Goal: Check status: Check status

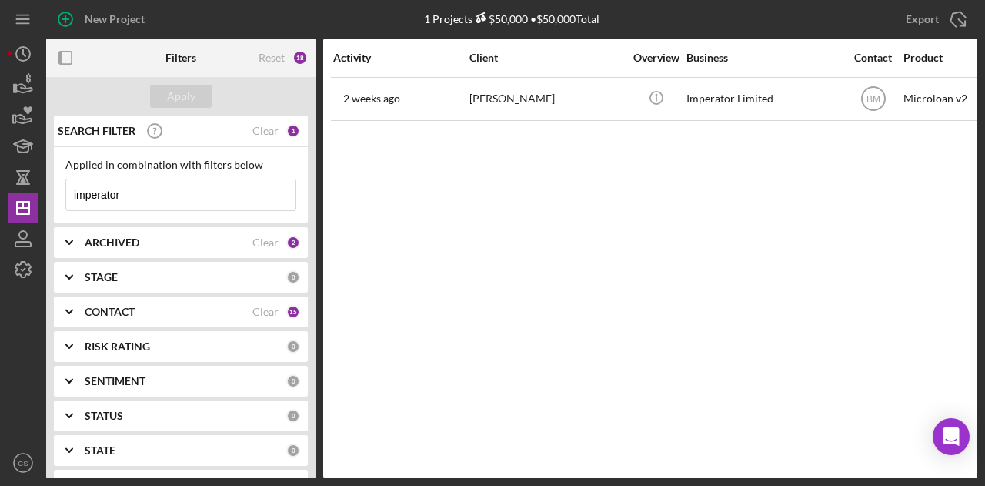
click at [132, 192] on input "imperator" at bounding box center [180, 194] width 229 height 31
type input "i"
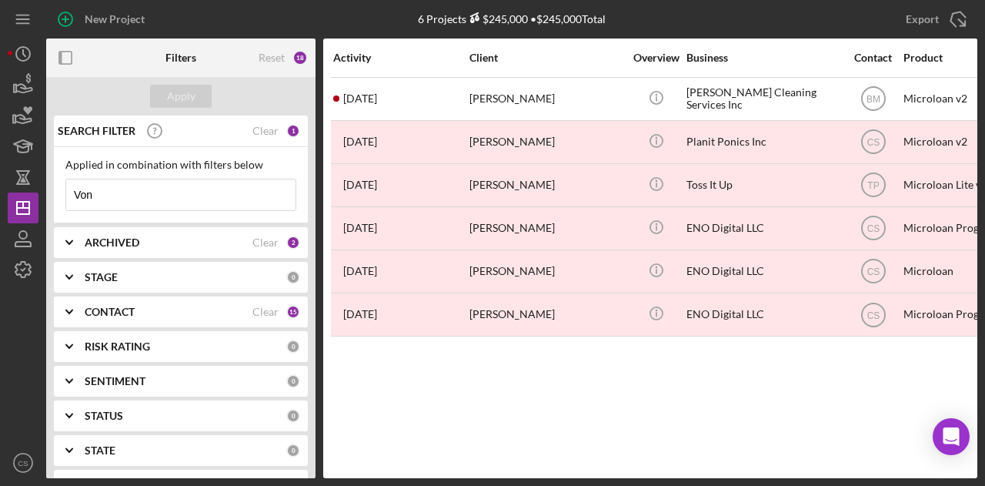
click at [124, 198] on input "Von" at bounding box center [180, 194] width 229 height 31
type input "V"
paste input "Damika Harrison"
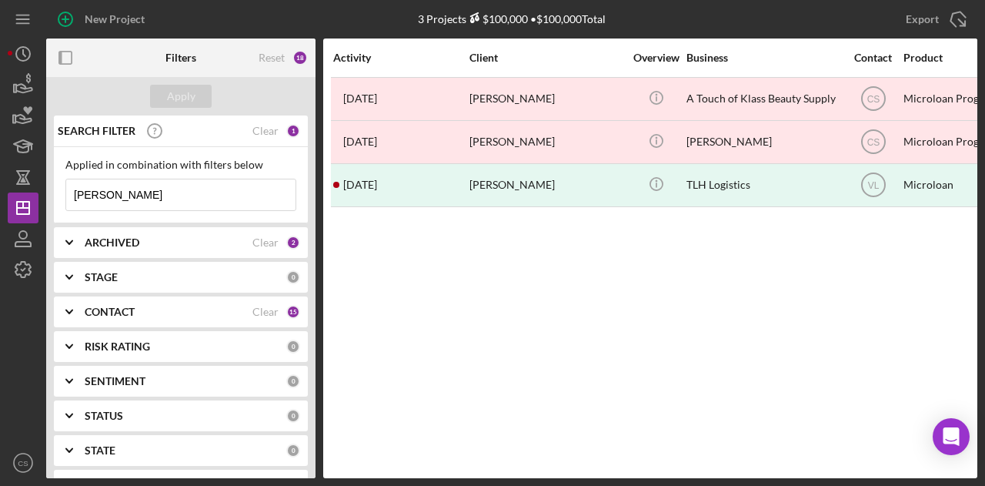
drag, startPoint x: 202, startPoint y: 189, endPoint x: 89, endPoint y: 194, distance: 112.5
click at [89, 194] on input "Damika Harrison" at bounding box center [180, 194] width 229 height 31
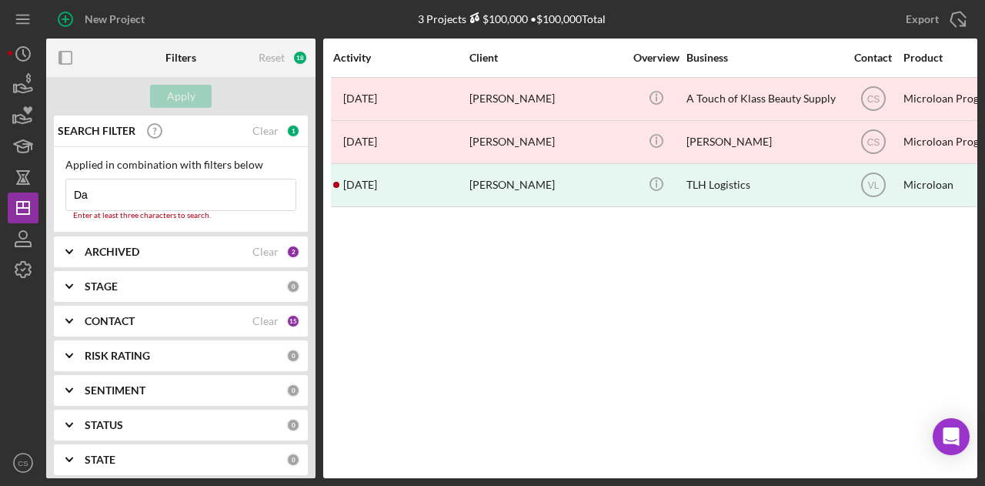
type input "D"
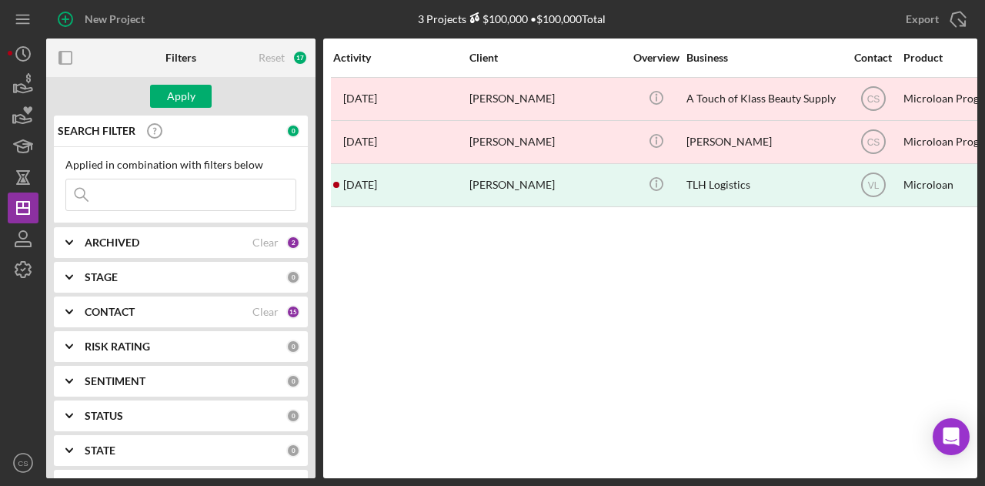
click at [189, 236] on div "ARCHIVED" at bounding box center [169, 242] width 168 height 12
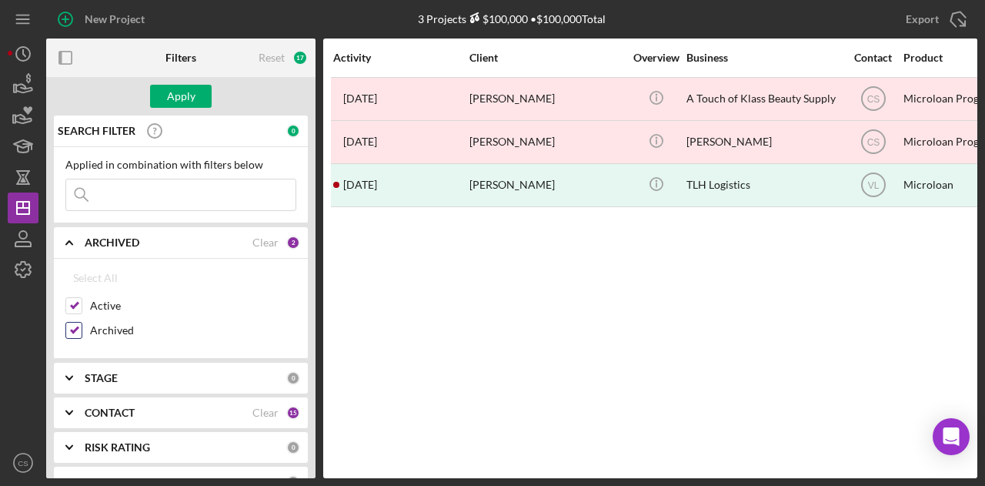
click at [77, 332] on input "Archived" at bounding box center [73, 330] width 15 height 15
checkbox input "false"
click at [183, 92] on div "Apply" at bounding box center [181, 96] width 28 height 23
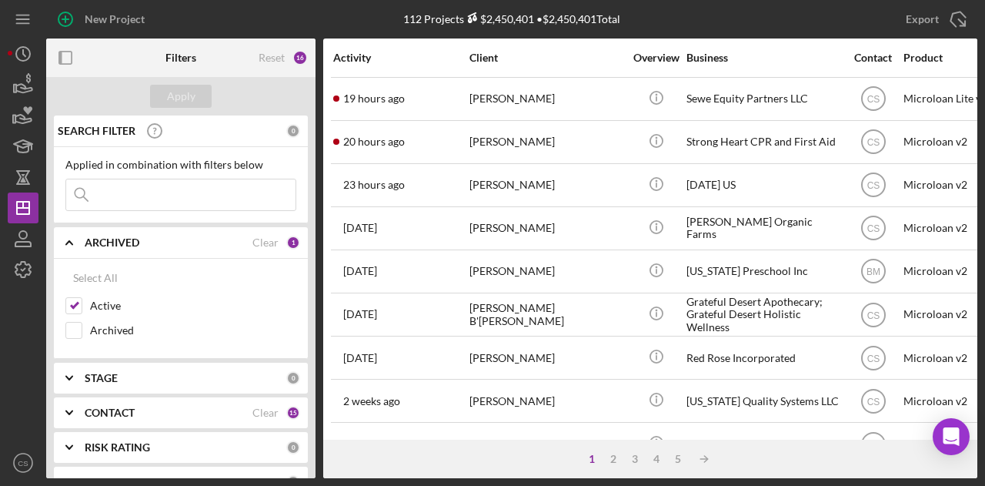
click at [665, 28] on div "112 Projects $2,450,401 • $2,450,401 Total imperator" at bounding box center [511, 19] width 310 height 38
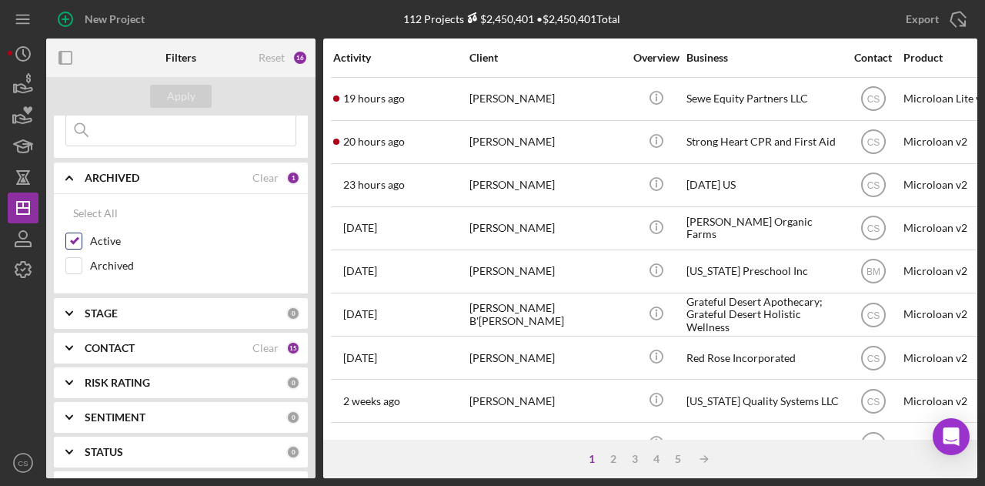
scroll to position [65, 0]
click at [189, 344] on div "CONTACT" at bounding box center [169, 347] width 168 height 12
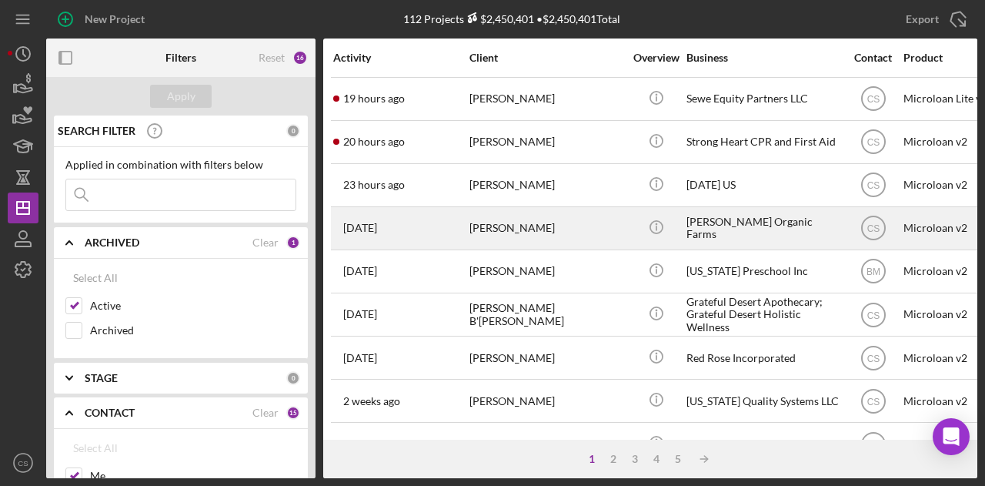
scroll to position [101, 0]
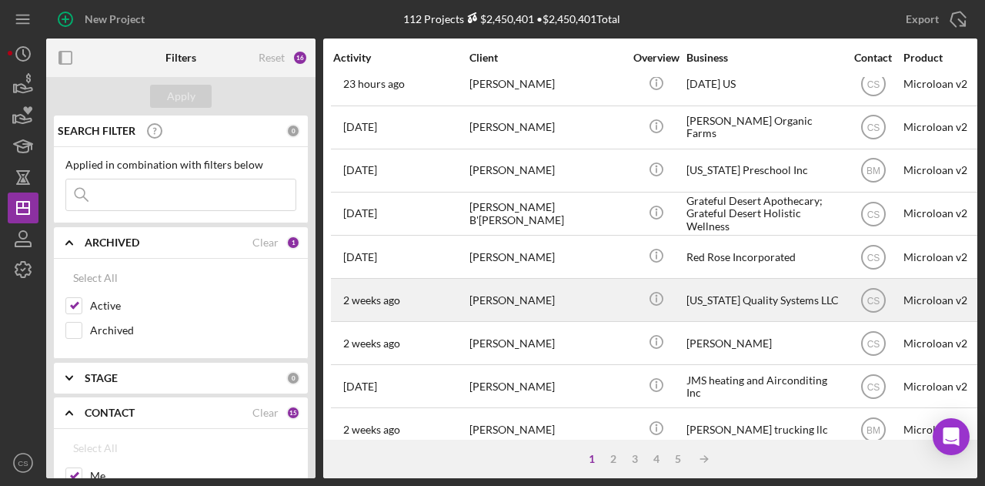
click at [571, 306] on div "[PERSON_NAME]" at bounding box center [547, 299] width 154 height 41
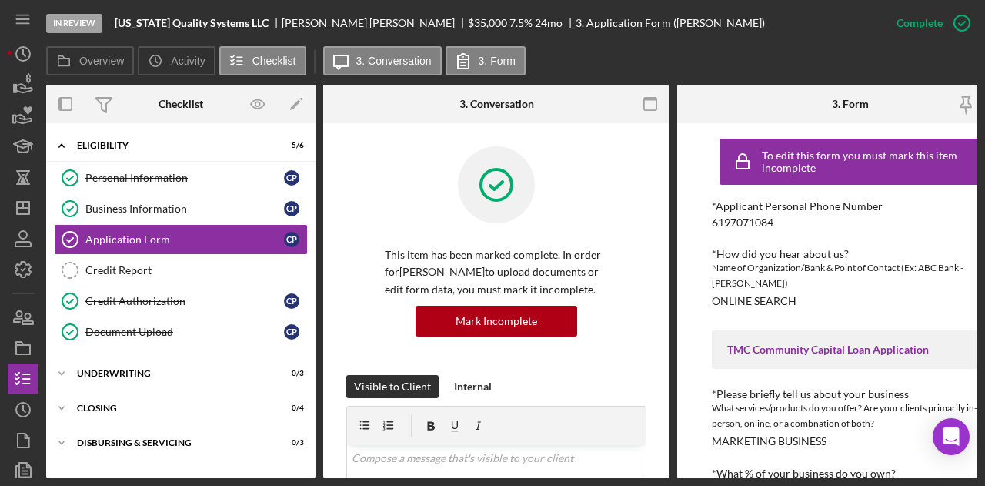
click at [942, 60] on div "Overview Icon/History Activity Checklist Icon/Message 3. Conversation 3. Form" at bounding box center [512, 61] width 932 height 31
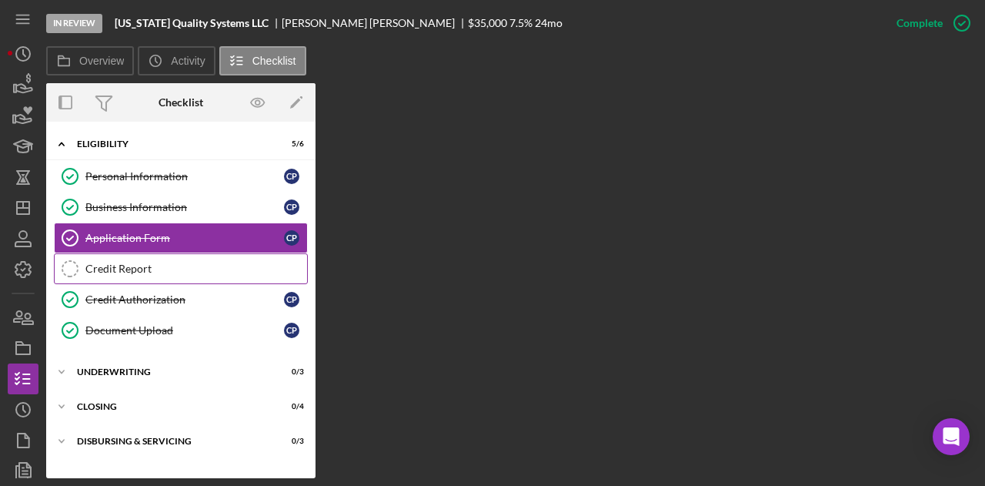
click at [244, 263] on div "Credit Report" at bounding box center [196, 269] width 222 height 12
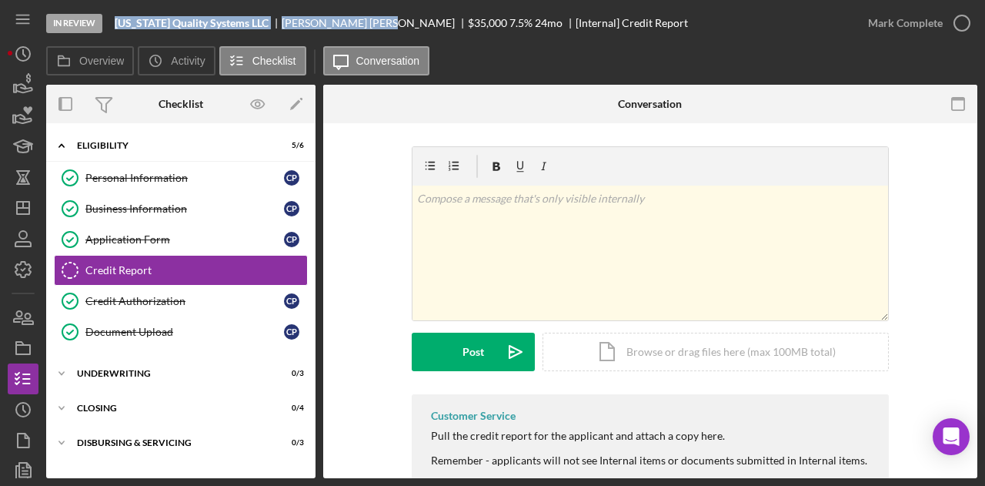
drag, startPoint x: 116, startPoint y: 27, endPoint x: 332, endPoint y: 22, distance: 215.6
click at [332, 22] on div "[US_STATE] Quality Systems LLC [PERSON_NAME] $35,000 $35,000 7.5 % 24 mo [Inter…" at bounding box center [402, 23] width 574 height 12
copy div "[US_STATE] Quality Systems LLC [PERSON_NAME]"
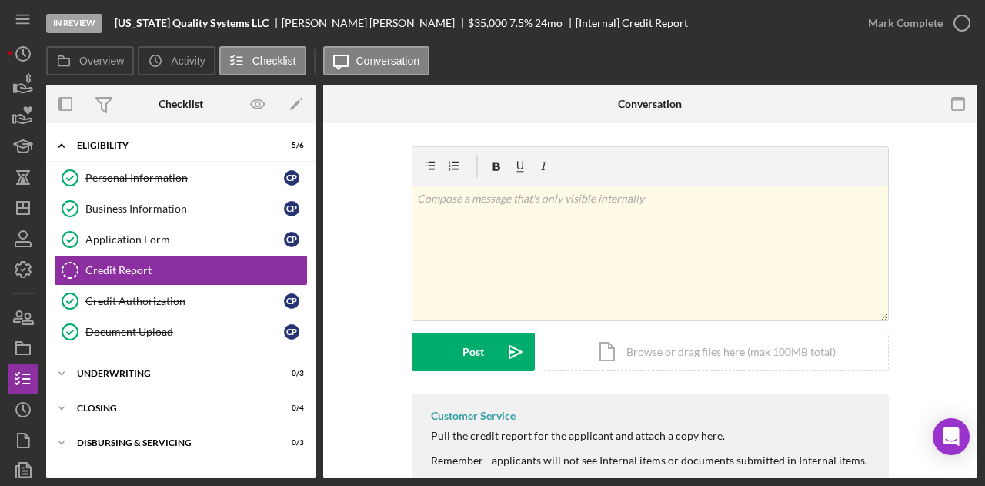
click at [370, 244] on div "v Color teal Color pink Remove color Add row above Add row below Add column bef…" at bounding box center [650, 270] width 608 height 248
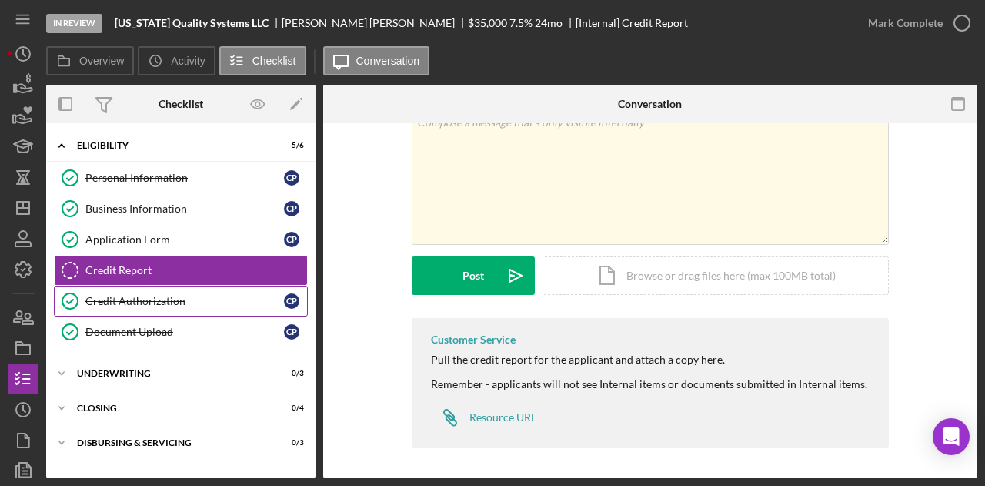
click at [233, 290] on link "Credit Authorization Credit Authorization C P" at bounding box center [181, 301] width 254 height 31
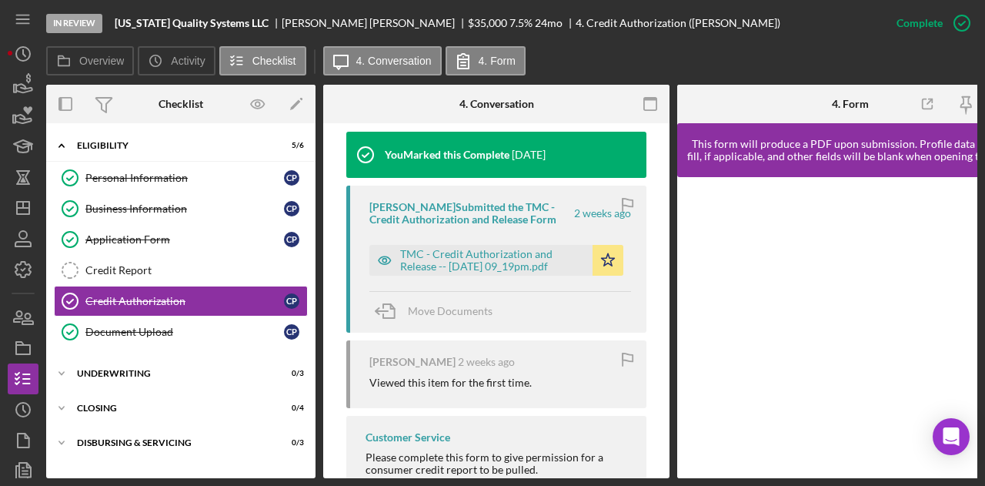
scroll to position [520, 0]
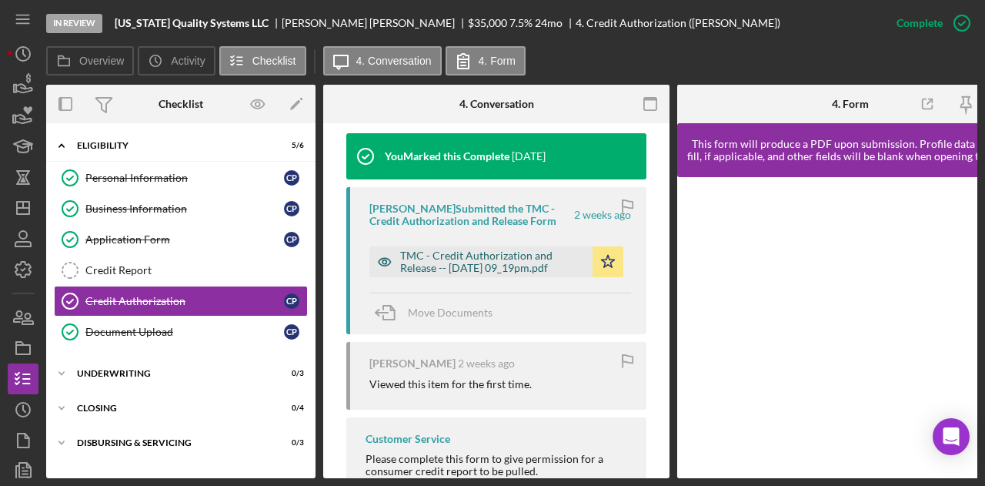
click at [503, 258] on div "TMC - Credit Authorization and Release -- [DATE] 09_19pm.pdf" at bounding box center [492, 261] width 185 height 25
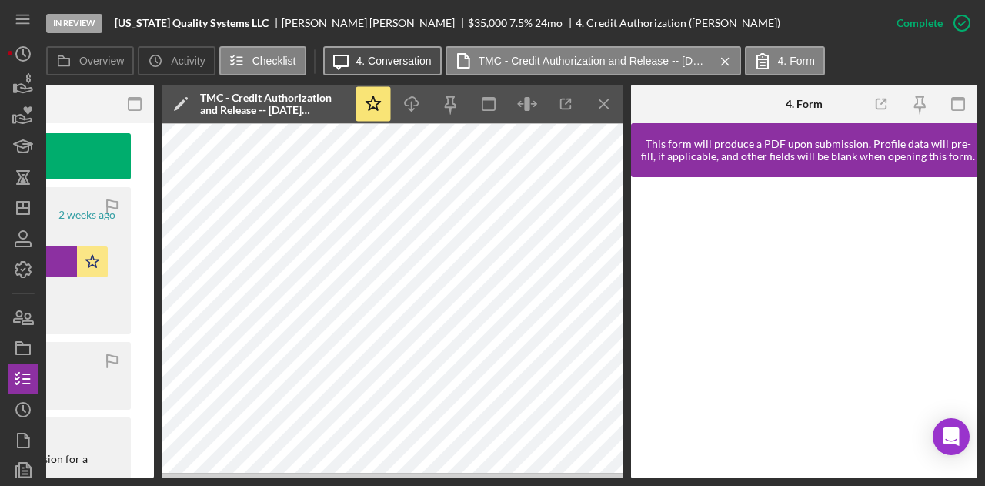
scroll to position [0, 0]
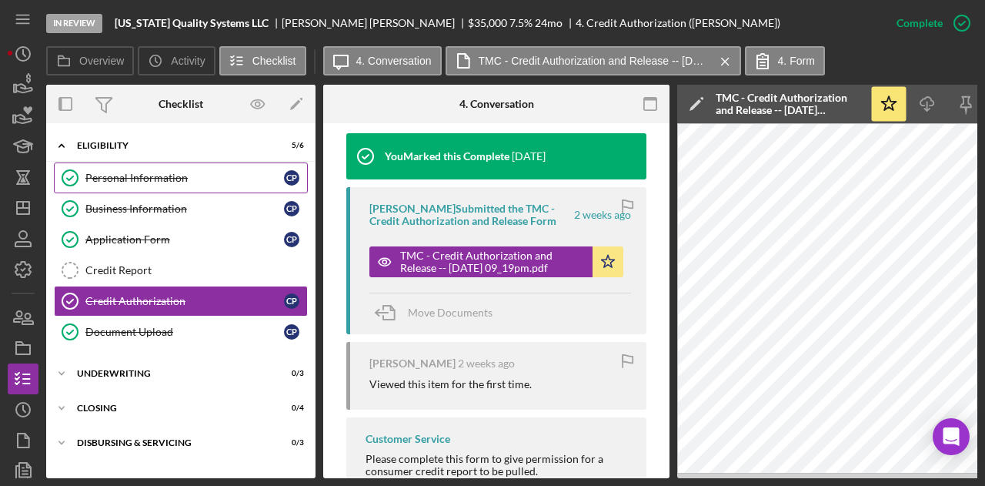
click at [177, 190] on link "Personal Information Personal Information C P" at bounding box center [181, 177] width 254 height 31
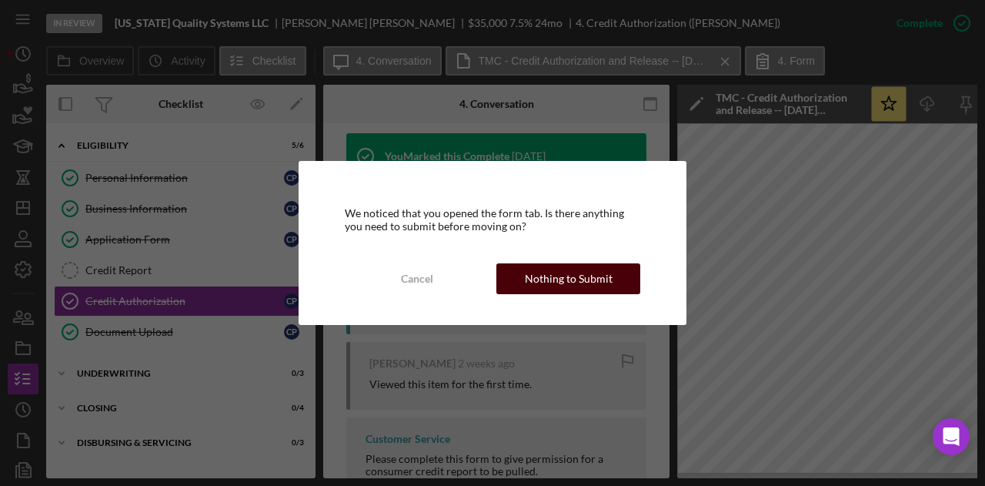
click at [590, 276] on div "Nothing to Submit" at bounding box center [569, 278] width 88 height 31
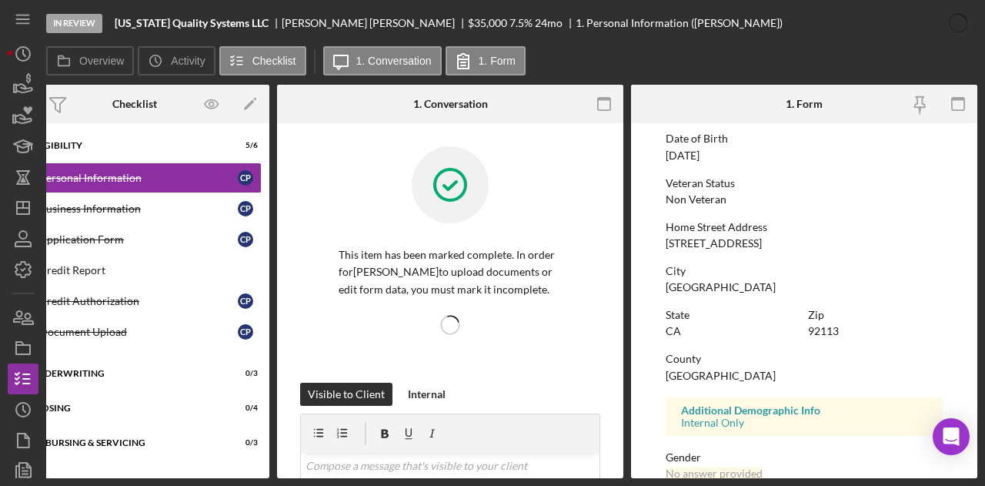
scroll to position [176, 0]
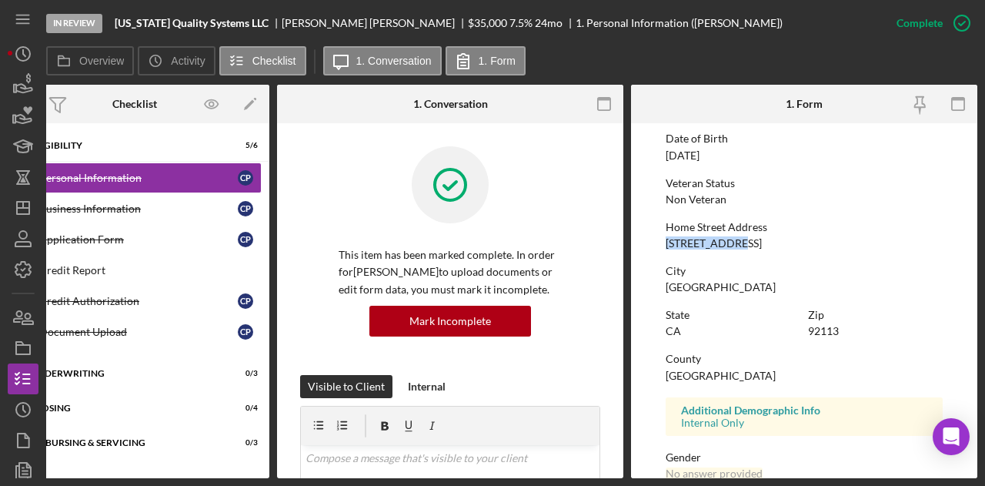
drag, startPoint x: 734, startPoint y: 240, endPoint x: 661, endPoint y: 243, distance: 74.0
click at [661, 243] on form "To edit this form you must mark this item incomplete First Name [PERSON_NAME] M…" at bounding box center [804, 300] width 346 height 355
copy div "[STREET_ADDRESS]"
drag, startPoint x: 721, startPoint y: 282, endPoint x: 662, endPoint y: 289, distance: 58.9
click at [662, 289] on form "To edit this form you must mark this item incomplete First Name [PERSON_NAME] M…" at bounding box center [804, 300] width 346 height 355
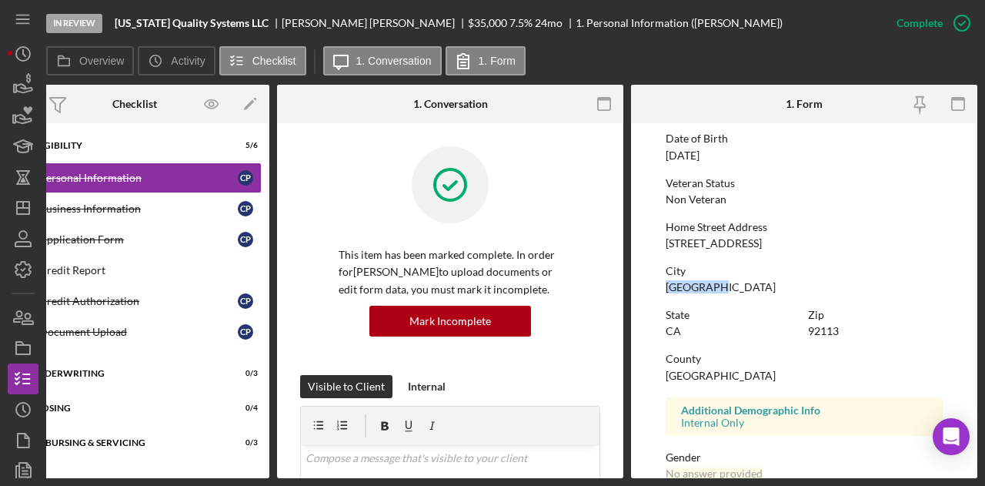
copy div "[GEOGRAPHIC_DATA]"
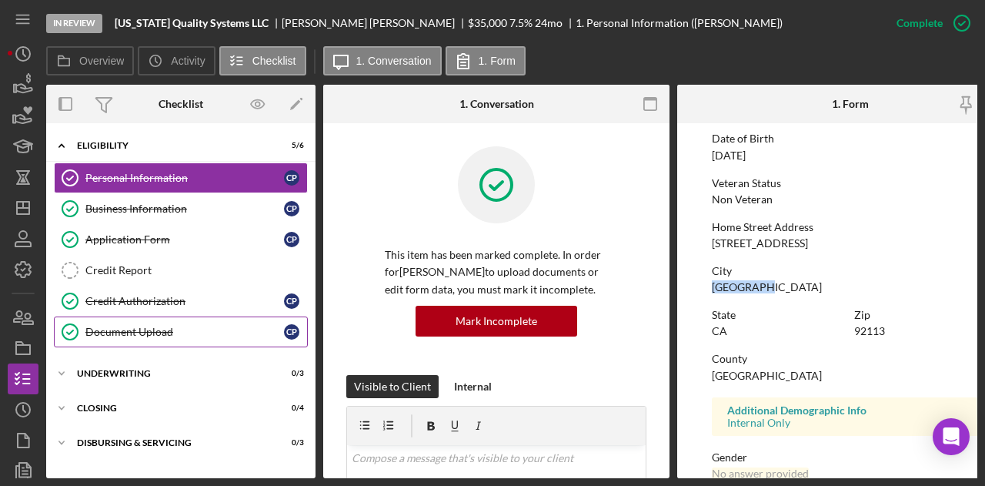
click at [219, 326] on div "Document Upload" at bounding box center [184, 332] width 199 height 12
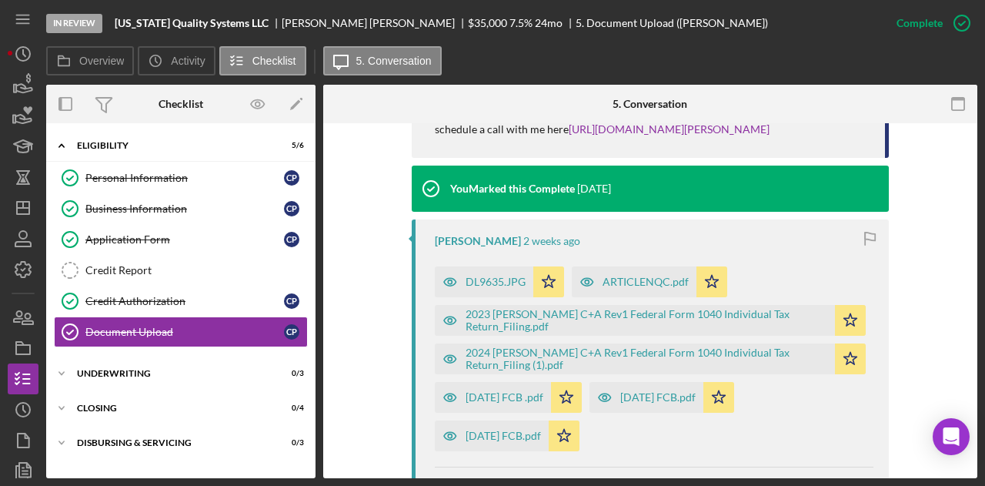
scroll to position [646, 0]
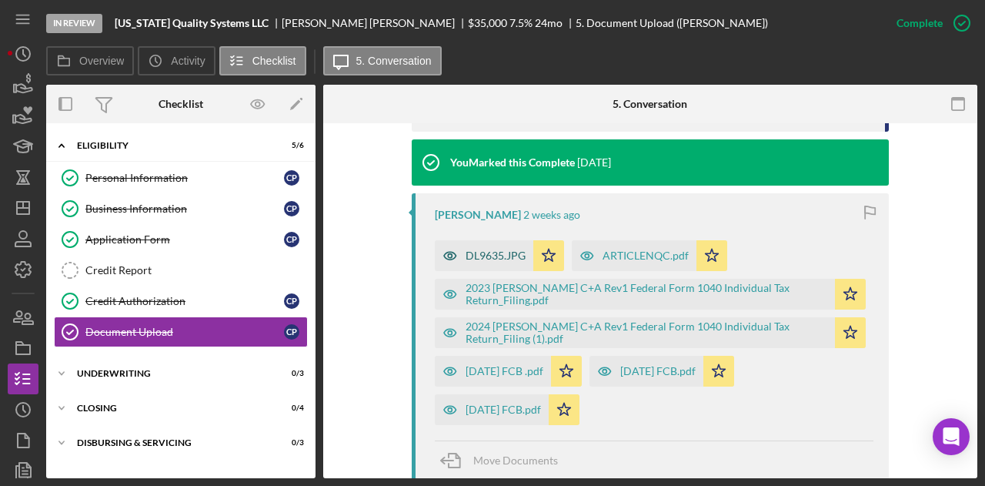
click at [470, 259] on div "DL9635.JPG" at bounding box center [496, 255] width 60 height 12
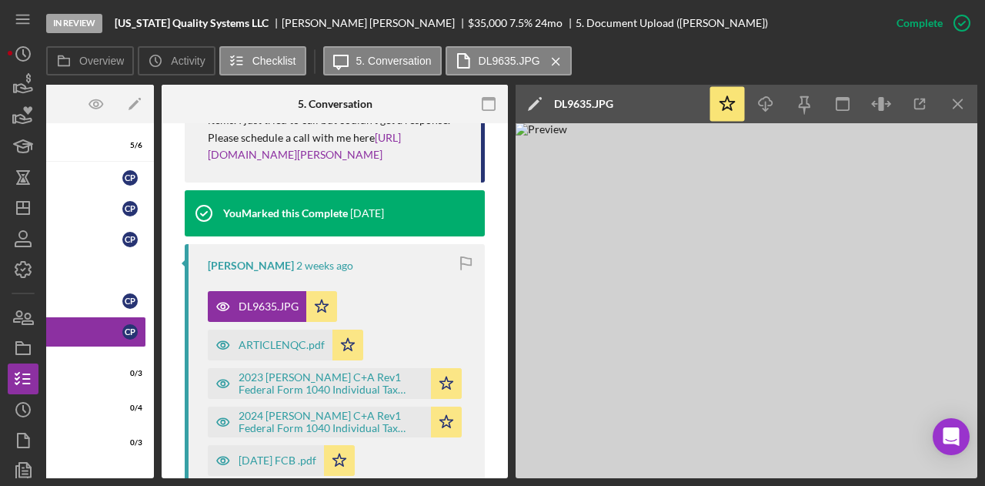
scroll to position [0, 0]
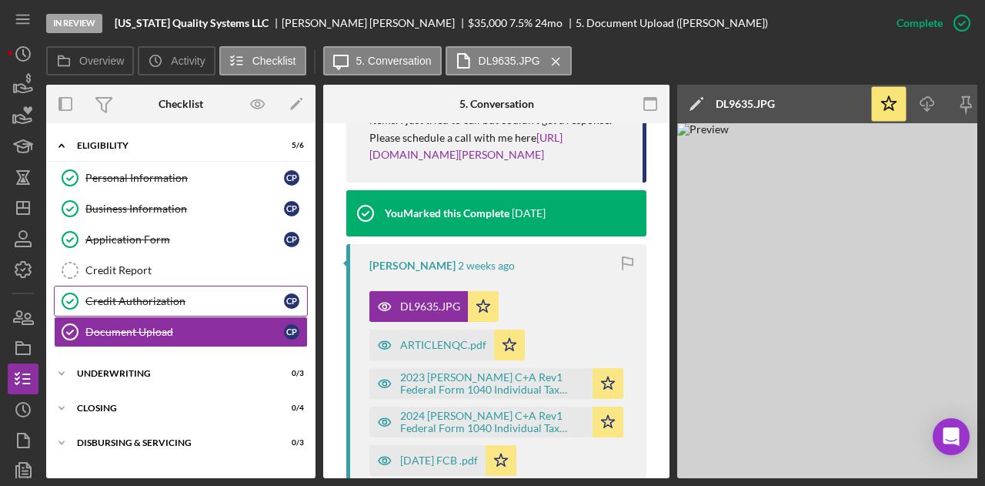
click at [183, 295] on div "Credit Authorization" at bounding box center [184, 301] width 199 height 12
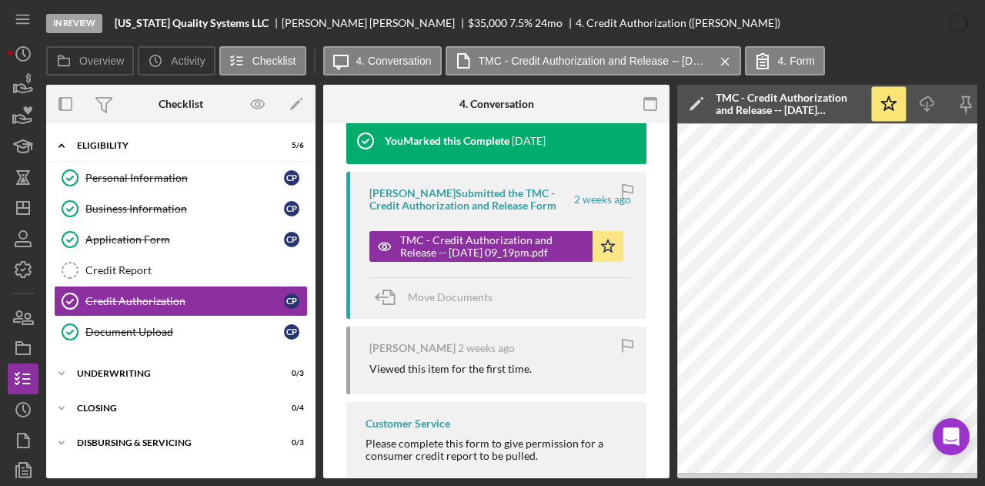
scroll to position [544, 0]
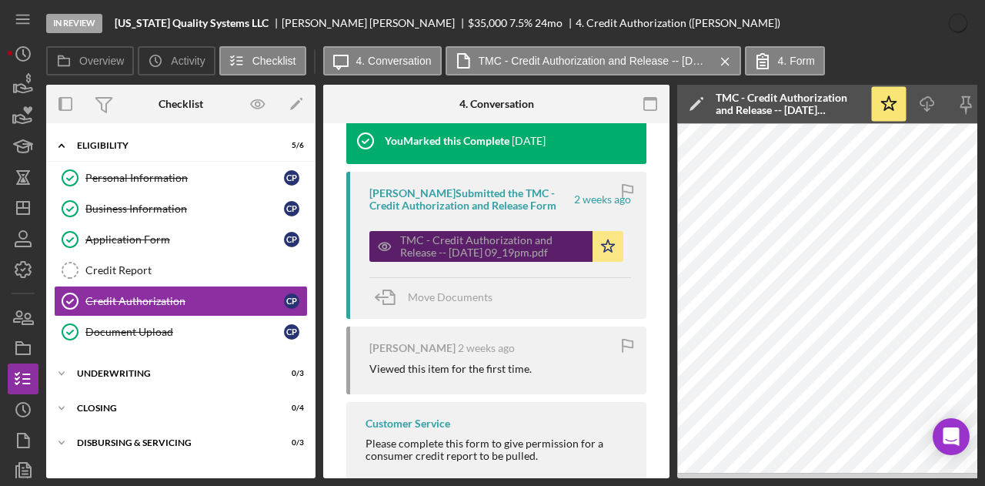
click at [464, 246] on div "TMC - Credit Authorization and Release -- [DATE] 09_19pm.pdf" at bounding box center [492, 246] width 185 height 25
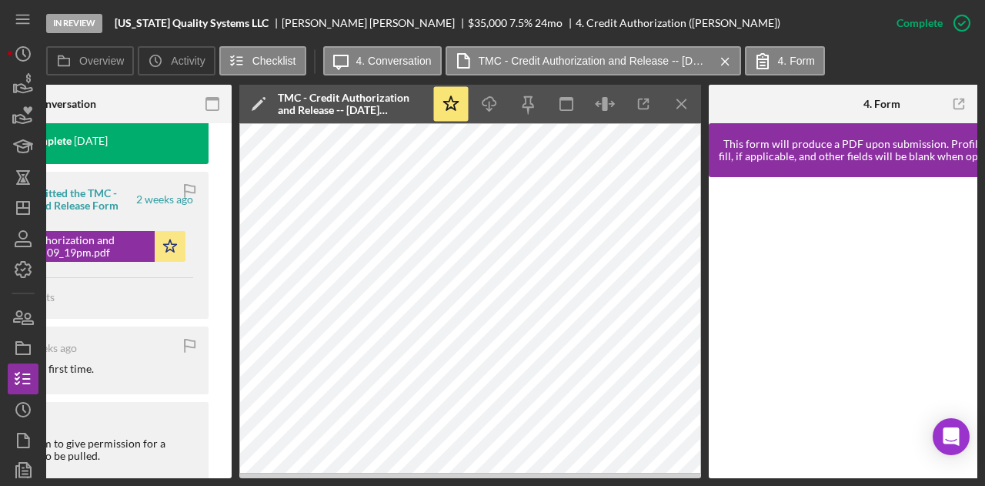
scroll to position [0, 0]
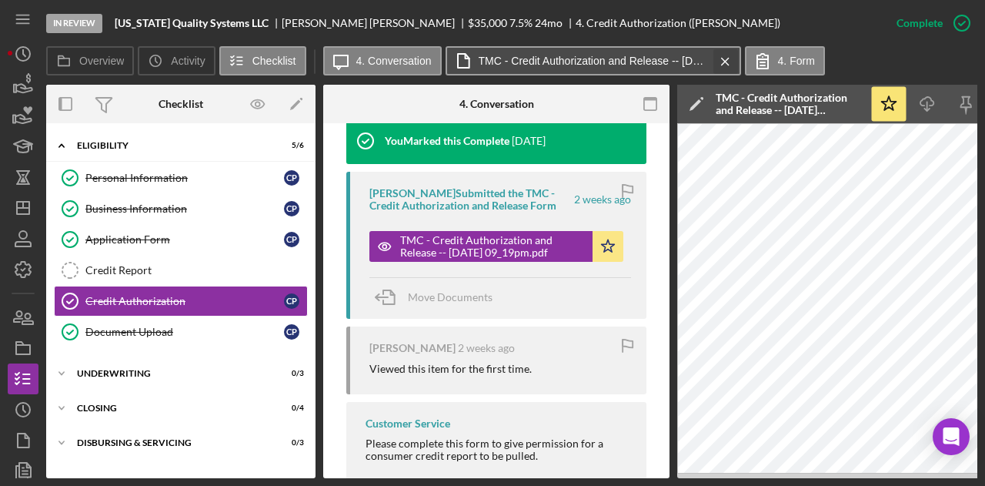
click at [722, 65] on icon "Icon/Menu Close" at bounding box center [725, 61] width 27 height 38
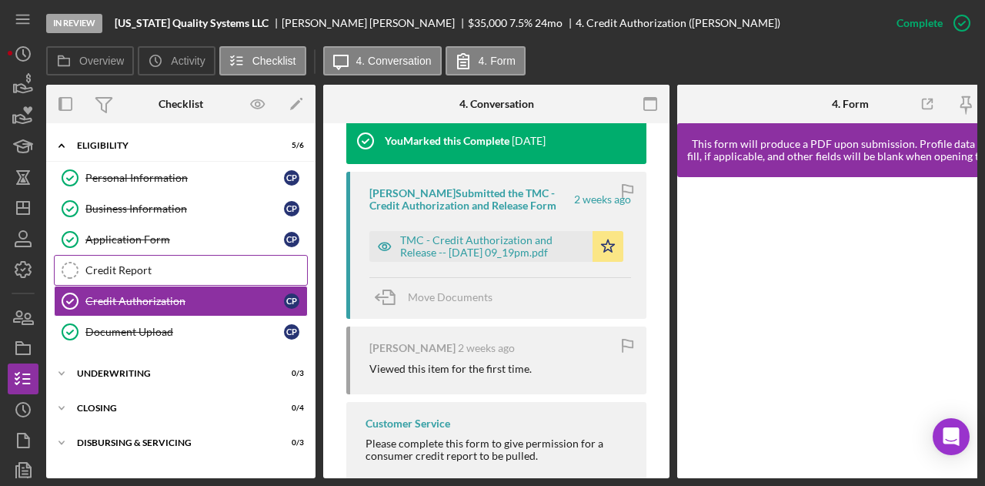
click at [174, 264] on div "Credit Report" at bounding box center [196, 270] width 222 height 12
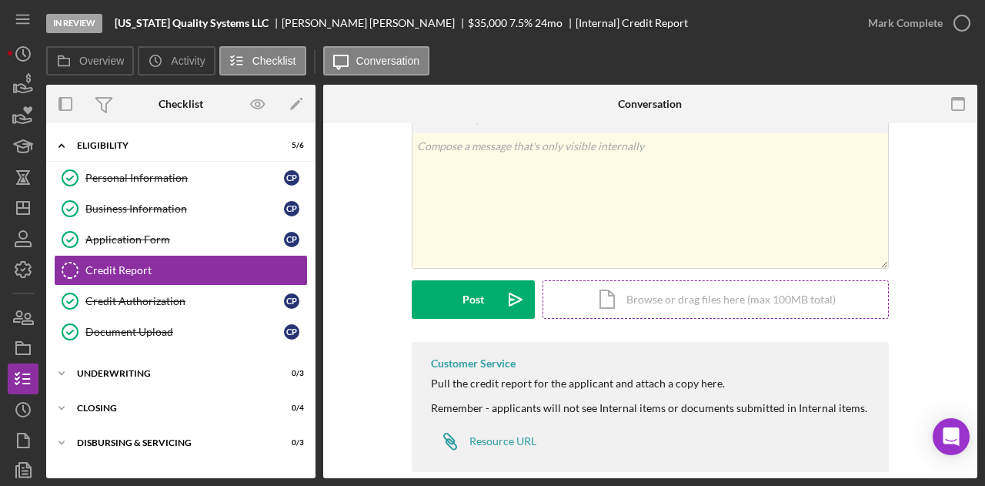
scroll to position [52, 0]
click at [617, 295] on div "Icon/Document Browse or drag files here (max 100MB total) Tap to choose files o…" at bounding box center [716, 299] width 346 height 38
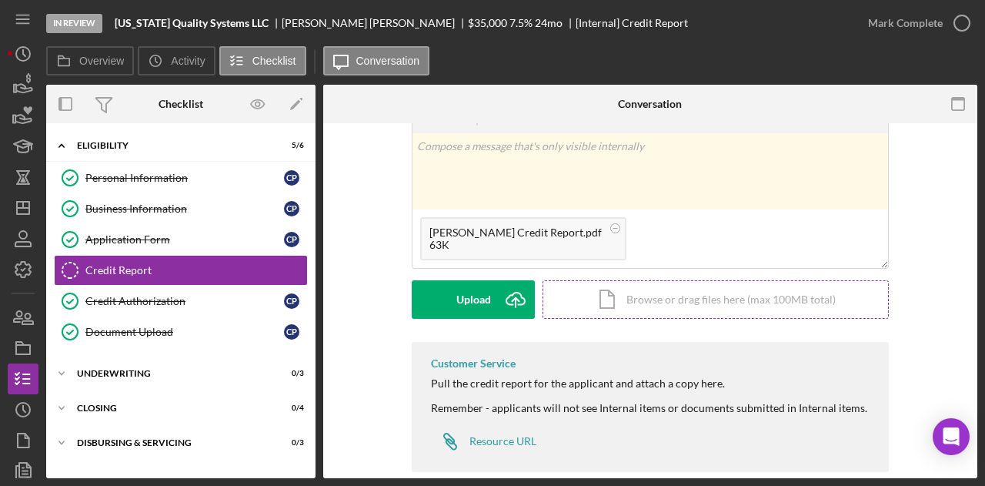
click at [608, 306] on div "Icon/Document Browse or drag files here (max 100MB total) Tap to choose files o…" at bounding box center [716, 299] width 346 height 38
click at [370, 243] on div "v Color teal Color pink Remove color Add row above Add row below Add column bef…" at bounding box center [650, 218] width 608 height 248
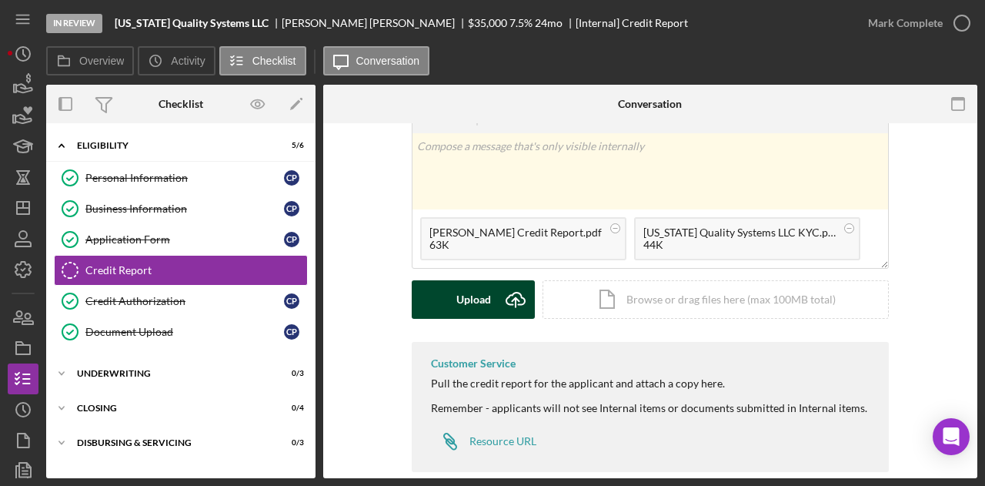
click at [451, 313] on button "Upload Icon/Upload" at bounding box center [473, 299] width 123 height 38
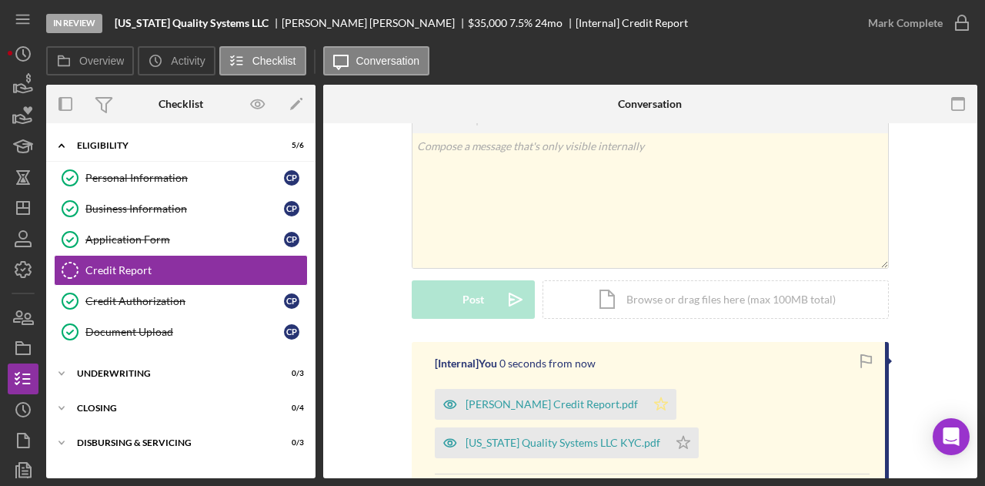
click at [646, 407] on icon "Icon/Star" at bounding box center [661, 404] width 31 height 31
click at [668, 443] on icon "Icon/Star" at bounding box center [683, 442] width 31 height 31
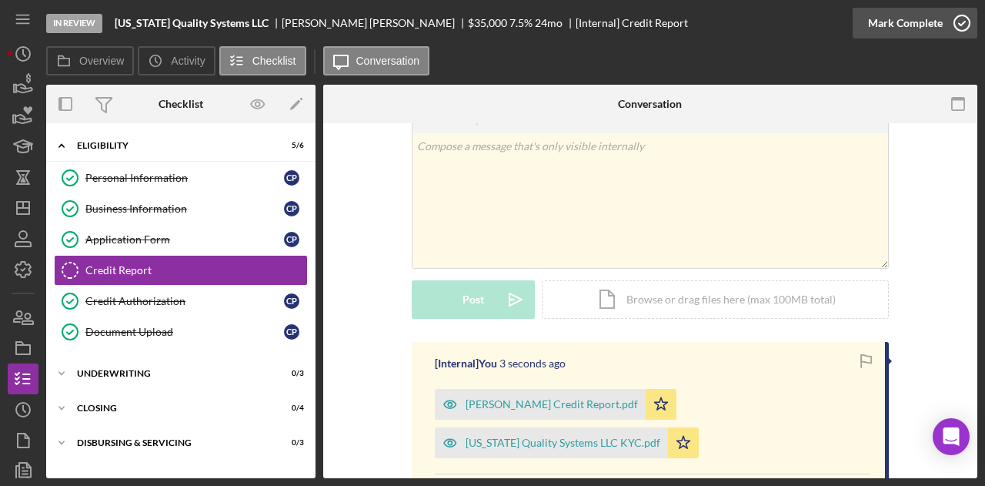
click at [970, 27] on icon "button" at bounding box center [962, 23] width 38 height 38
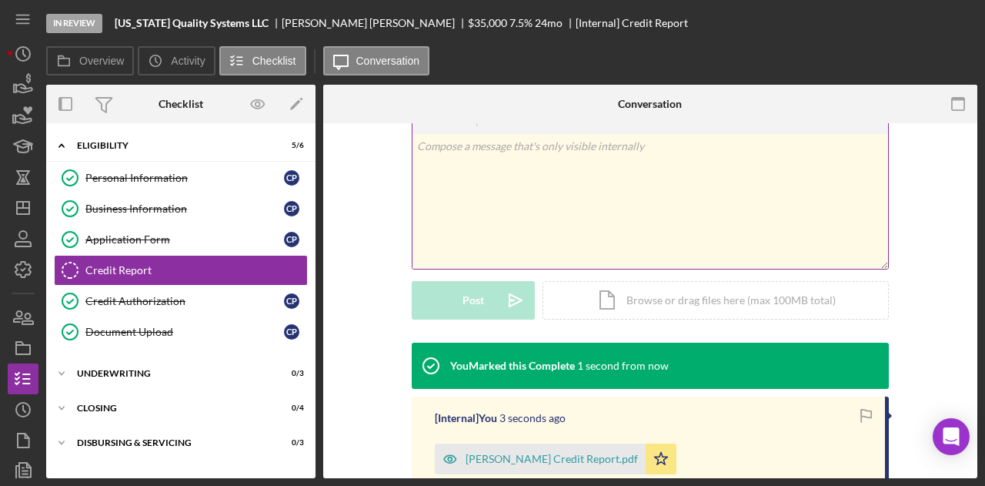
scroll to position [263, 0]
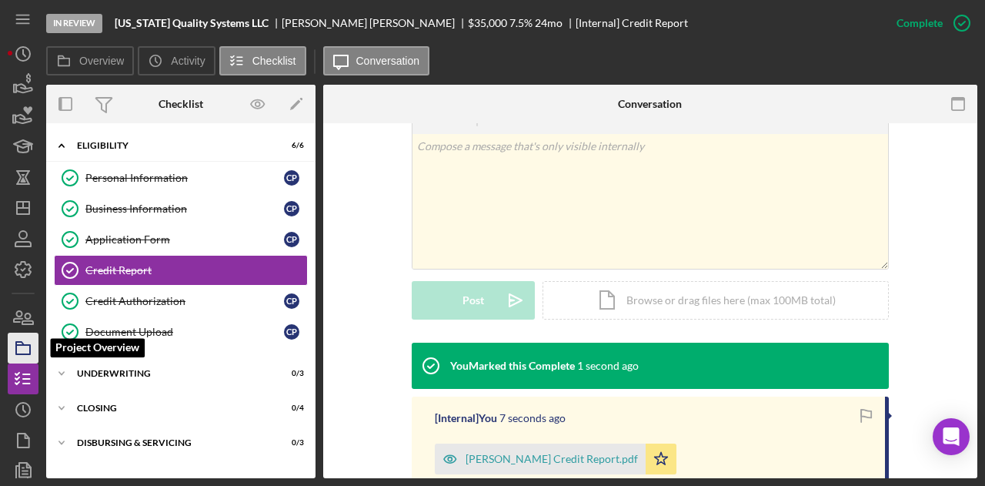
click at [24, 355] on icon "button" at bounding box center [23, 348] width 38 height 38
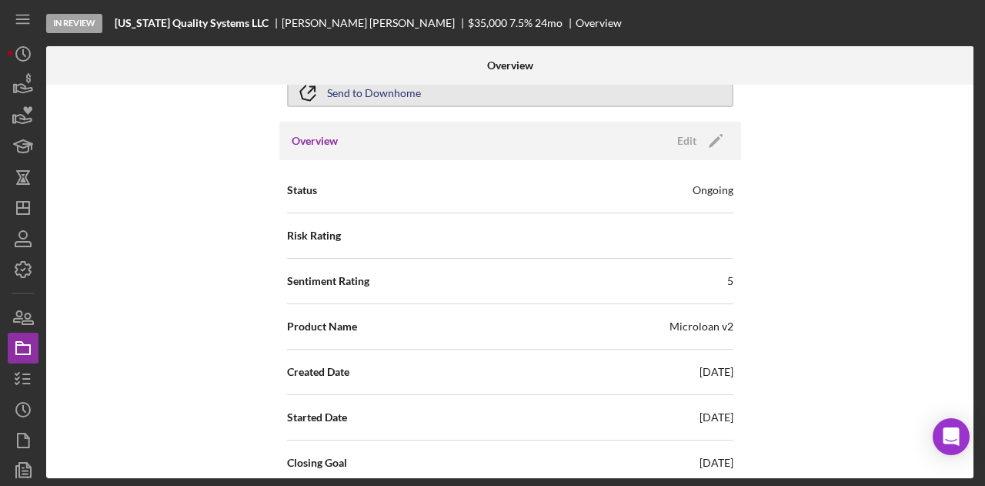
scroll to position [102, 0]
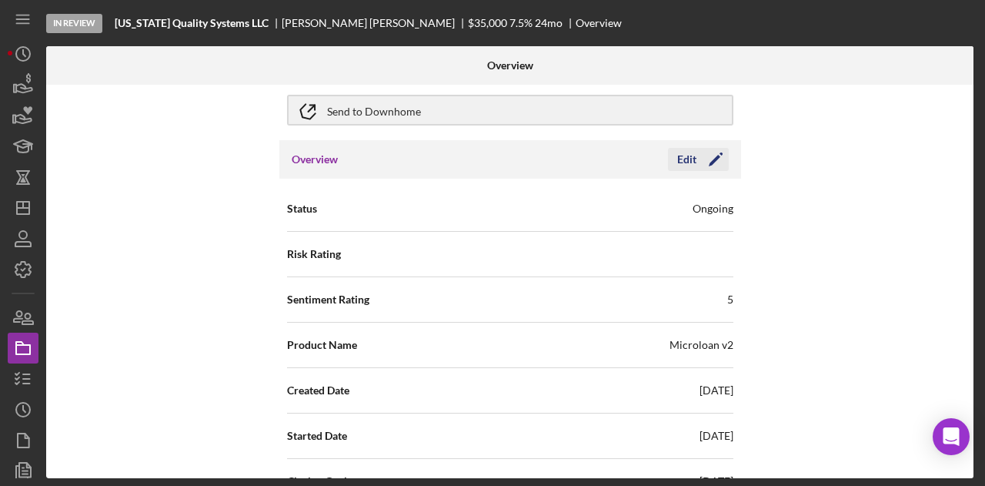
click at [679, 165] on div "Edit" at bounding box center [686, 159] width 19 height 23
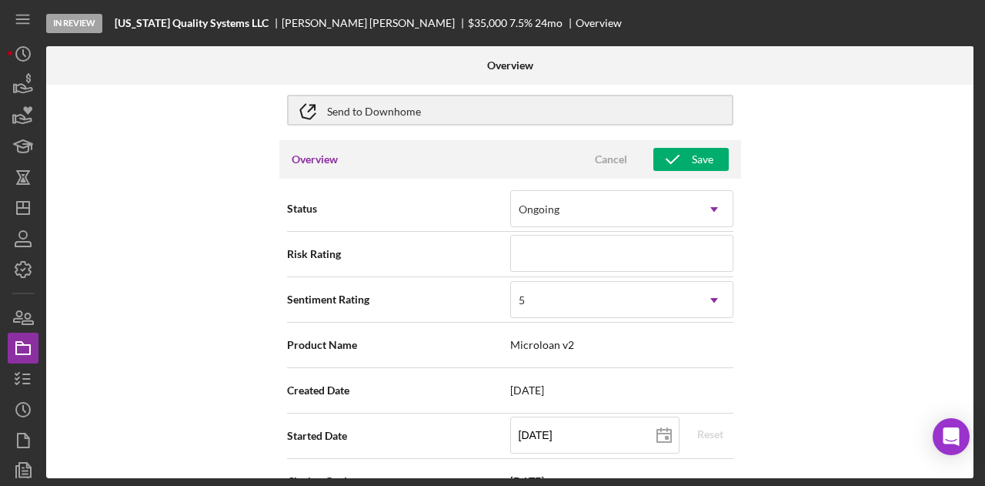
scroll to position [373, 0]
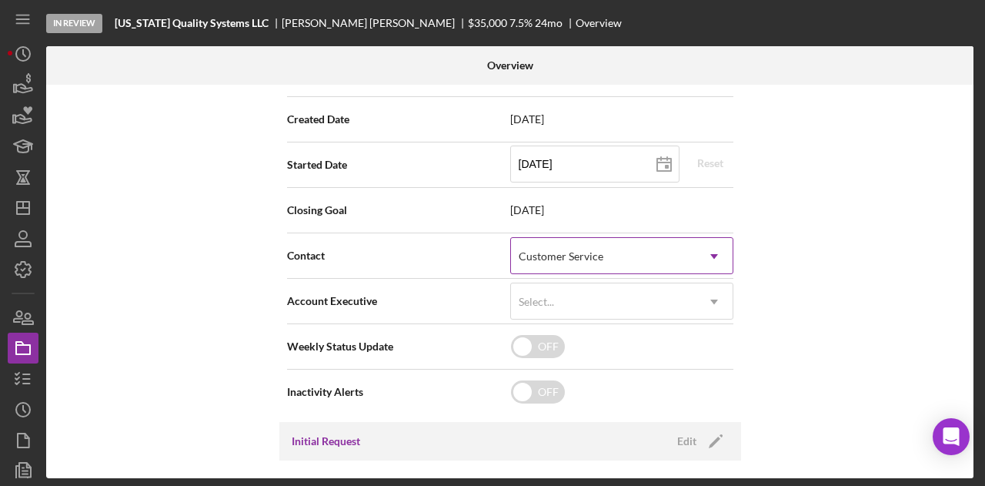
click at [668, 252] on div "Customer Service" at bounding box center [603, 256] width 185 height 35
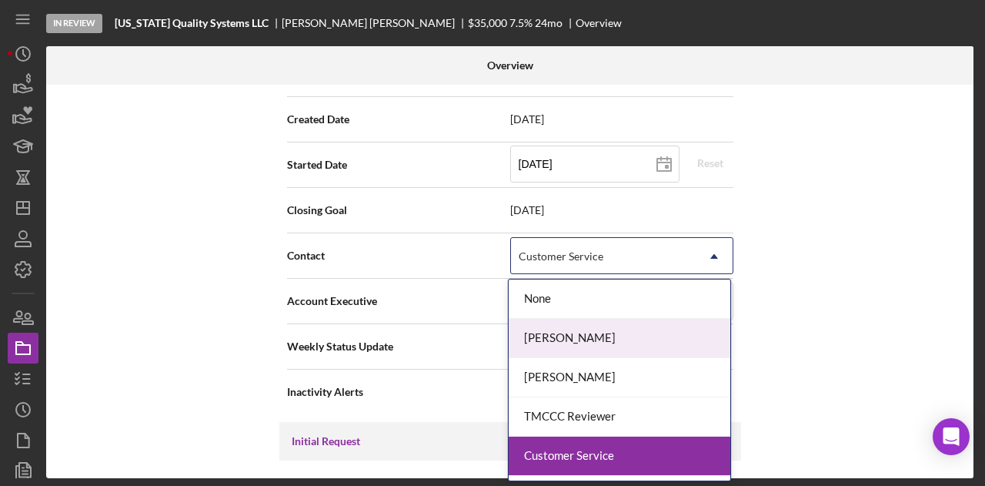
click at [607, 342] on div "[PERSON_NAME]" at bounding box center [620, 338] width 222 height 39
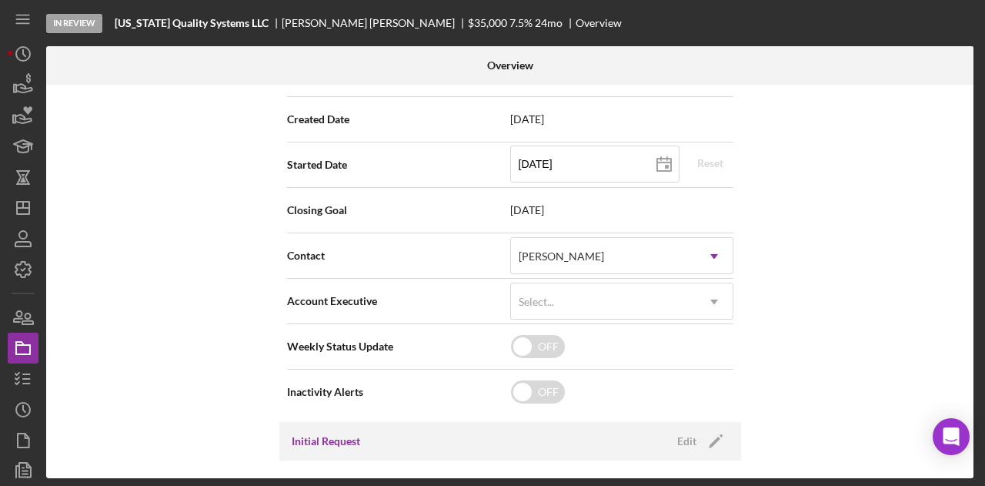
click at [804, 314] on div "Internal Workflow Stage In Review Icon/Dropdown Arrow Archive (can unarchive la…" at bounding box center [510, 281] width 928 height 393
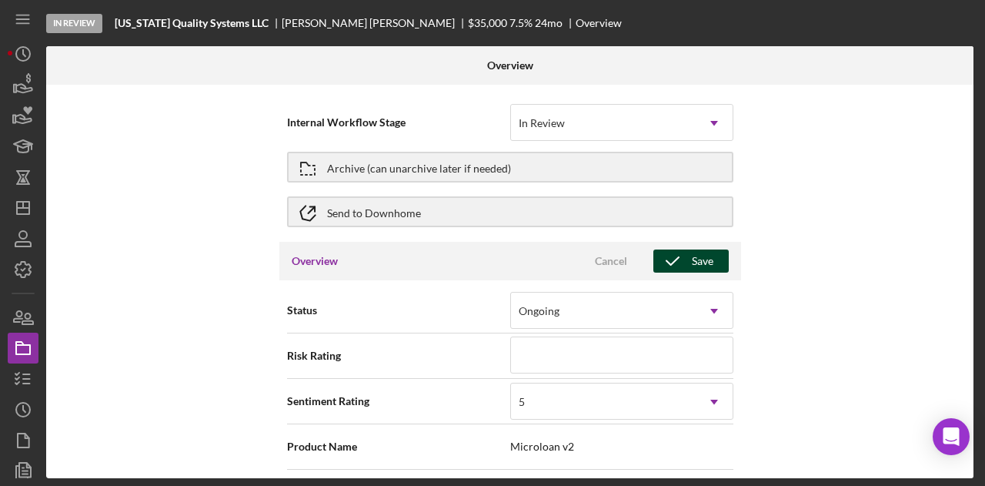
click at [716, 267] on button "Save" at bounding box center [691, 260] width 75 height 23
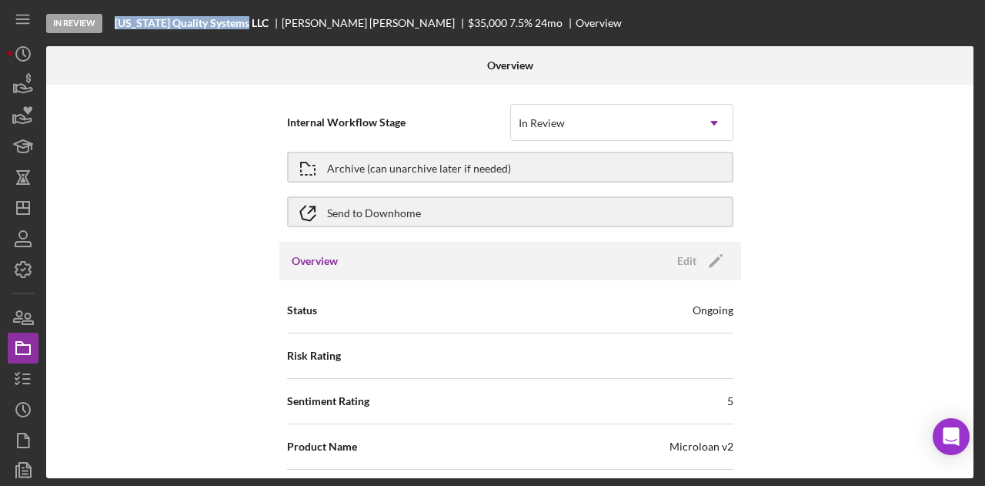
drag, startPoint x: 254, startPoint y: 28, endPoint x: 119, endPoint y: 26, distance: 134.7
click at [119, 26] on div "[US_STATE] Quality Systems LLC" at bounding box center [198, 23] width 167 height 12
copy b "[US_STATE] Quality Systems LLC"
click at [28, 380] on icon "button" at bounding box center [23, 379] width 38 height 38
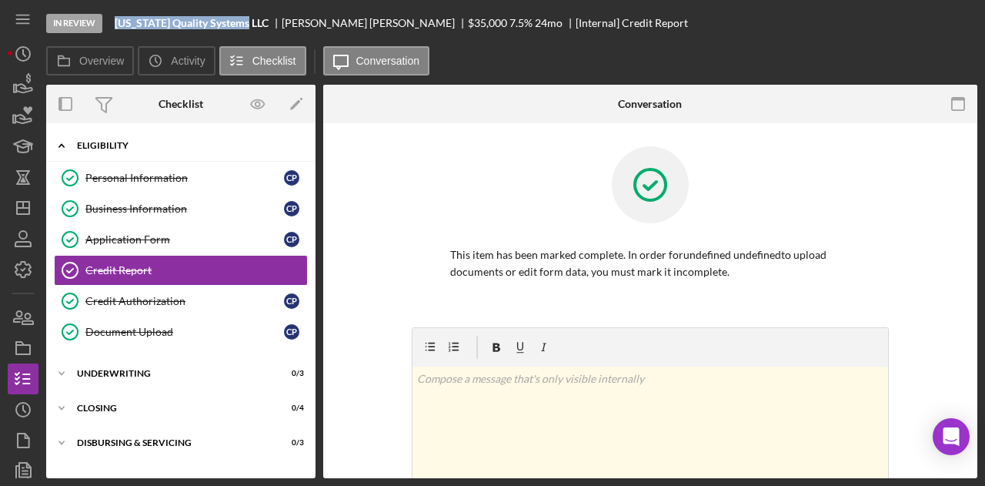
click at [136, 138] on div "Icon/Expander Eligibility 6 / 6" at bounding box center [180, 146] width 269 height 32
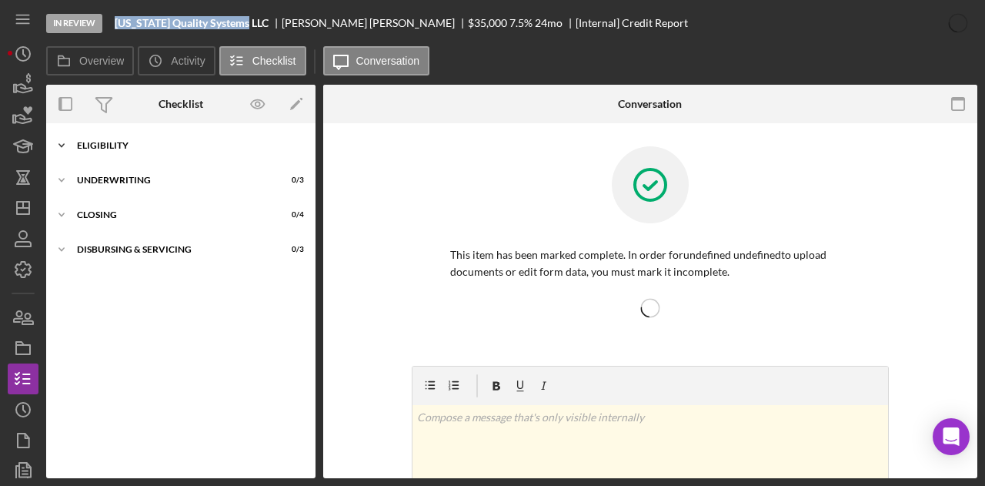
click at [136, 138] on div "Icon/Expander Eligibility 6 / 6" at bounding box center [180, 145] width 269 height 31
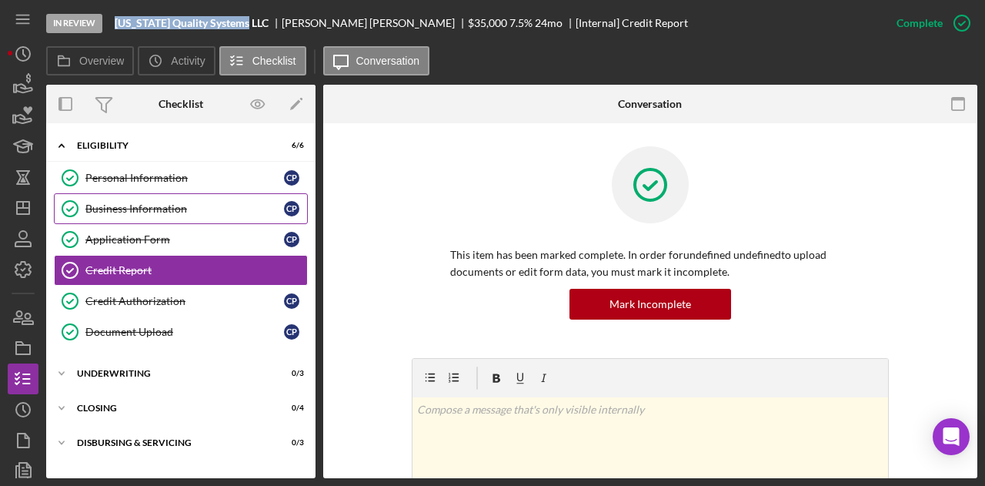
click at [156, 204] on div "Business Information" at bounding box center [184, 208] width 199 height 12
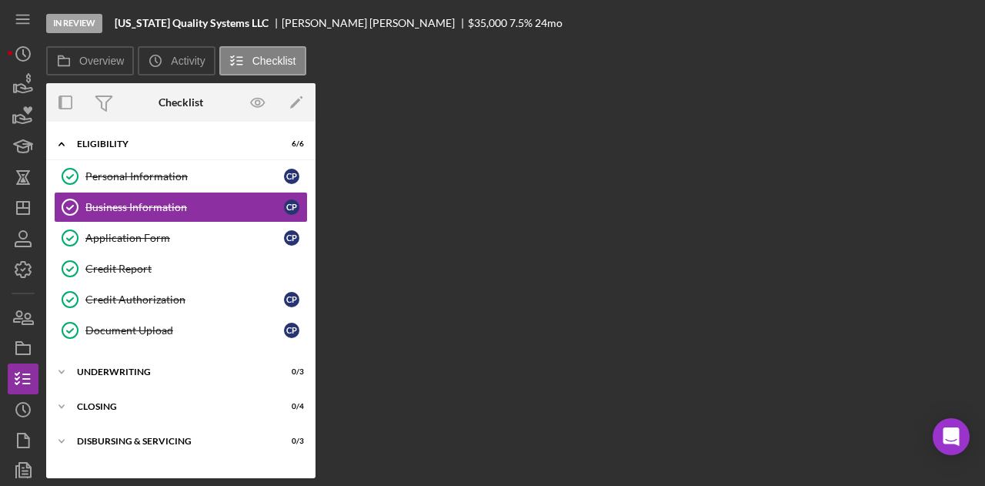
click at [443, 229] on div "Overview Internal Workflow Stage In Review Icon/Dropdown Arrow Archive (can una…" at bounding box center [512, 280] width 932 height 395
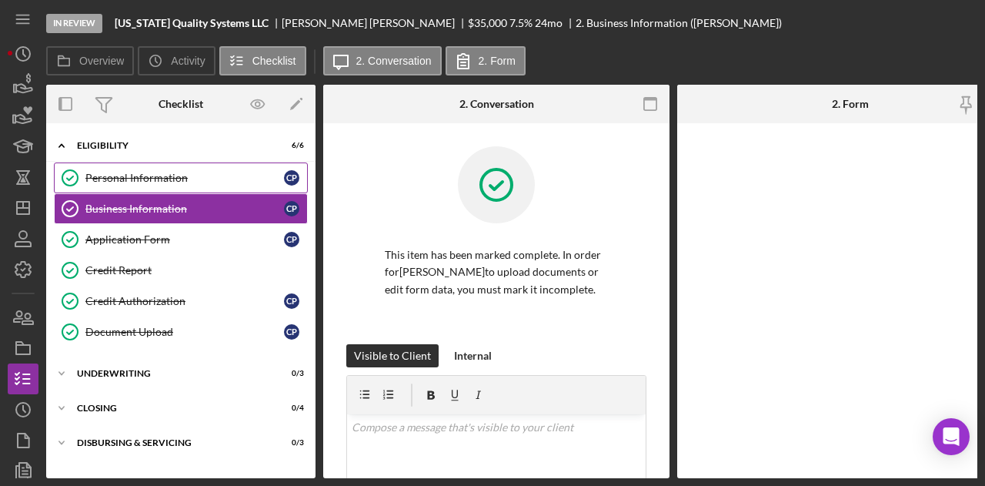
click at [213, 184] on link "Personal Information Personal Information C P" at bounding box center [181, 177] width 254 height 31
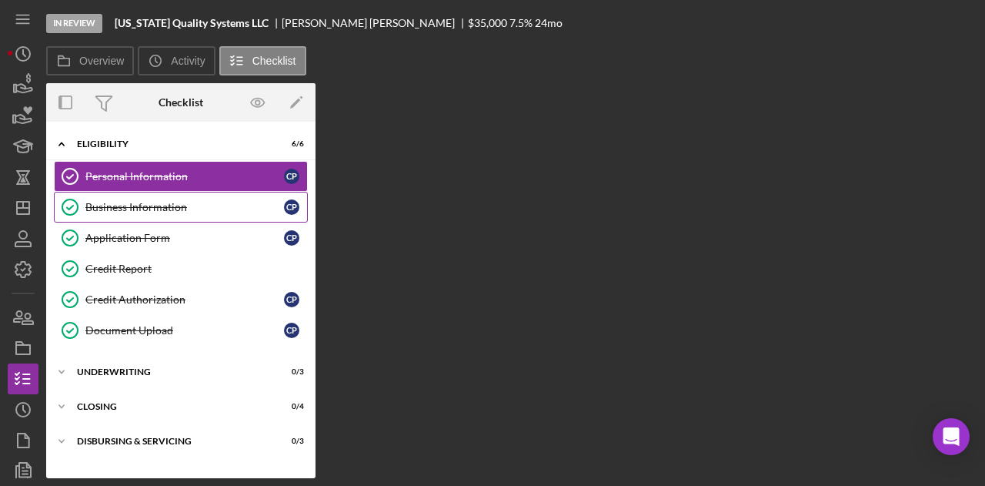
click at [206, 206] on div "Business Information" at bounding box center [184, 207] width 199 height 12
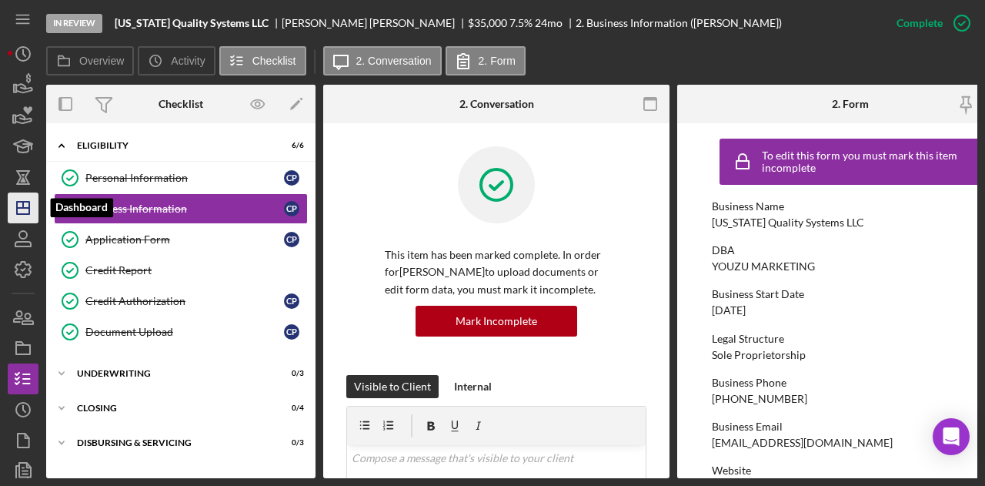
click at [19, 218] on icon "Icon/Dashboard" at bounding box center [23, 208] width 38 height 38
